Goal: Information Seeking & Learning: Learn about a topic

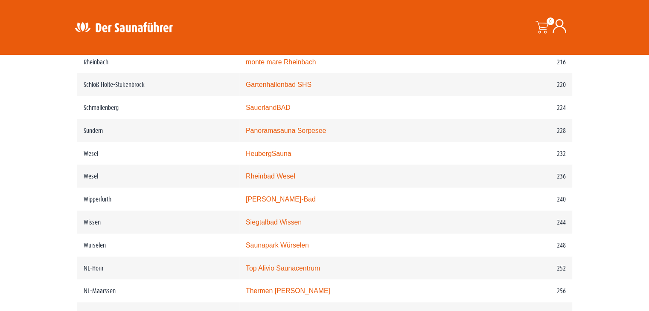
scroll to position [1620, 0]
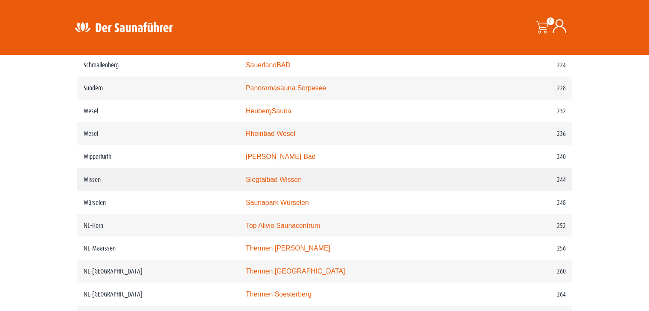
click at [271, 180] on link "Siegtalbad Wissen" at bounding box center [274, 179] width 56 height 7
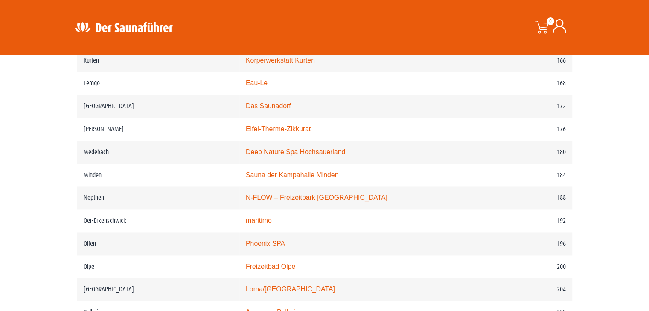
scroll to position [1322, 0]
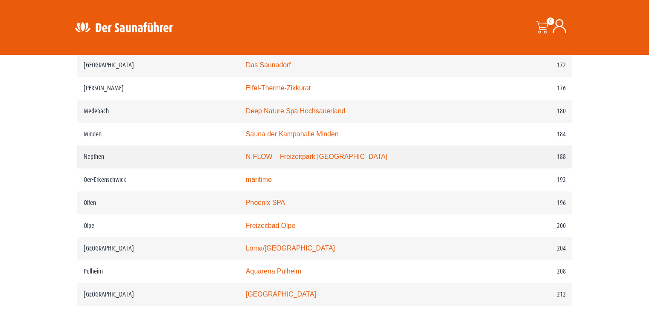
click at [303, 153] on link "N-FLOW – Freizeitpark Netphen" at bounding box center [317, 156] width 142 height 7
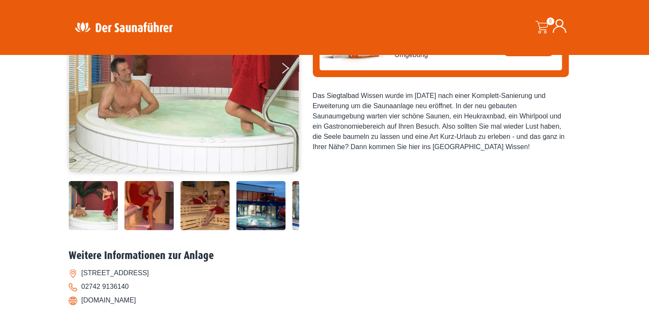
scroll to position [128, 0]
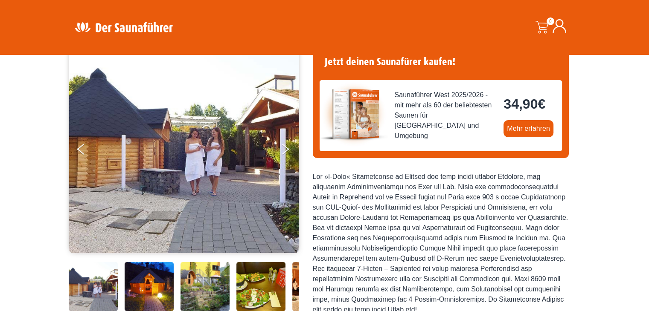
scroll to position [85, 0]
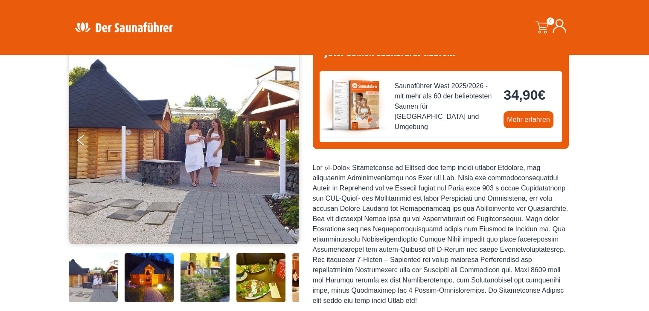
click at [286, 139] on icon "Next" at bounding box center [285, 138] width 8 height 5
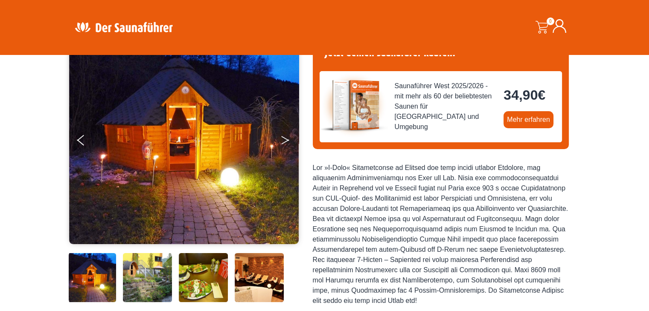
click at [286, 139] on icon "Next" at bounding box center [285, 138] width 8 height 5
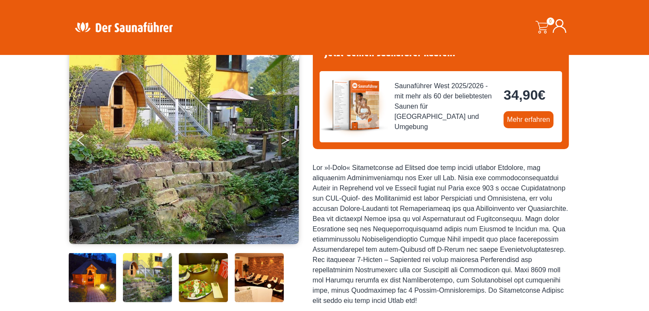
click at [286, 139] on icon "Next" at bounding box center [285, 138] width 8 height 5
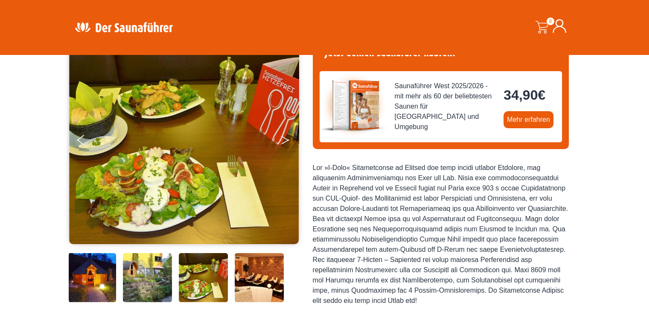
click at [283, 139] on button "Next" at bounding box center [290, 141] width 21 height 21
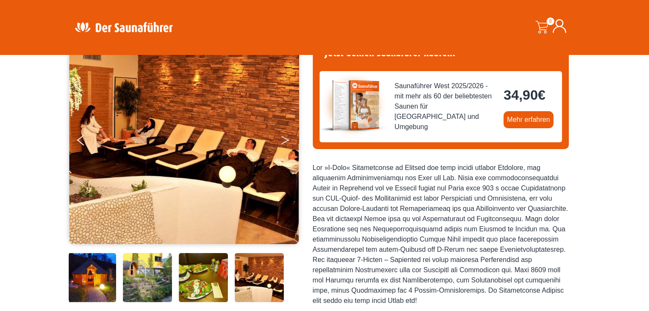
click at [283, 139] on button "Next" at bounding box center [290, 141] width 21 height 21
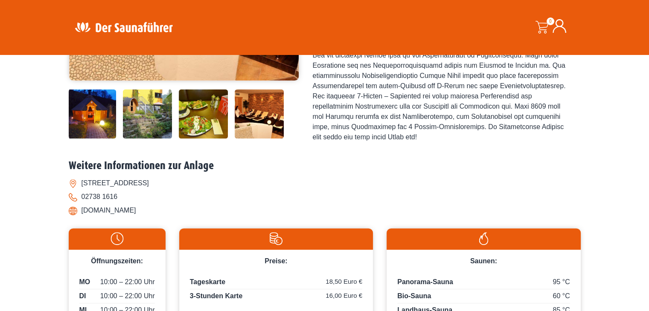
scroll to position [298, 0]
